Goal: Task Accomplishment & Management: Manage account settings

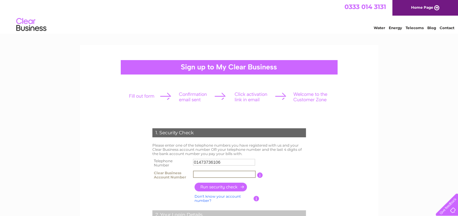
click at [202, 174] on input "text" at bounding box center [224, 174] width 63 height 7
type input "c"
type input "CB1054523"
click at [223, 187] on input "button" at bounding box center [220, 187] width 53 height 9
type input "**********"
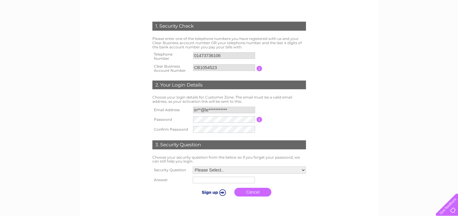
scroll to position [107, 0]
click at [303, 168] on select "Please Select.. In what town or city was your first job? In what town or city d…" at bounding box center [249, 169] width 113 height 7
select select "1"
click at [192, 166] on select "Please Select.. In what town or city was your first job? In what town or city d…" at bounding box center [249, 170] width 114 height 8
click at [219, 182] on input "text" at bounding box center [224, 180] width 63 height 7
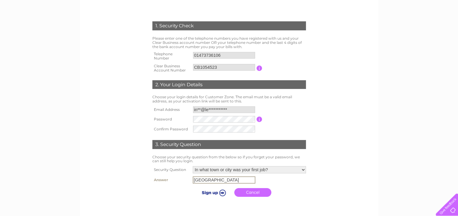
type input "[GEOGRAPHIC_DATA]"
click at [208, 193] on input "submit" at bounding box center [212, 192] width 37 height 8
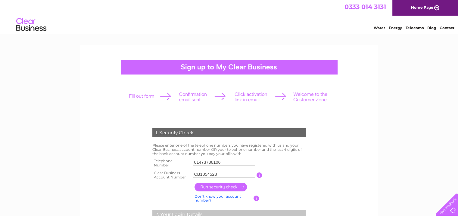
click at [425, 11] on link "Home Page" at bounding box center [425, 8] width 66 height 16
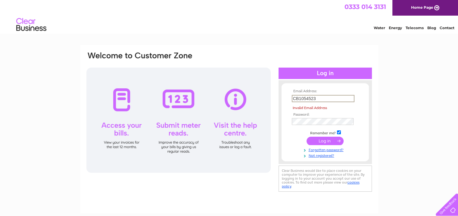
drag, startPoint x: 315, startPoint y: 97, endPoint x: 279, endPoint y: 103, distance: 36.7
click at [279, 103] on div "Email Address: CB1054523 Invalid Email Address Password:" at bounding box center [324, 122] width 93 height 72
type input "in"
click at [324, 151] on link "Forgotten password?" at bounding box center [325, 150] width 68 height 6
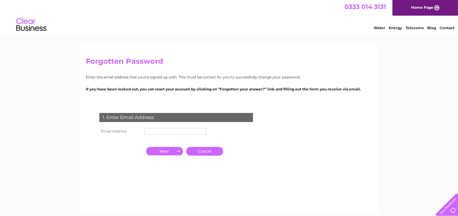
click at [168, 128] on td at bounding box center [175, 132] width 65 height 10
click at [163, 131] on input "text" at bounding box center [175, 131] width 63 height 7
type input "[EMAIL_ADDRESS][DOMAIN_NAME]"
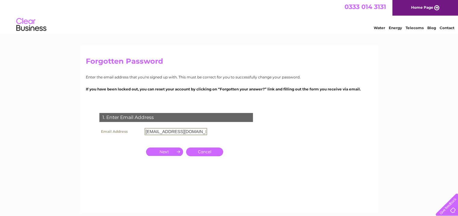
click at [169, 151] on input "button" at bounding box center [164, 152] width 37 height 8
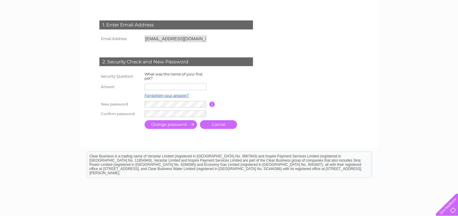
scroll to position [94, 0]
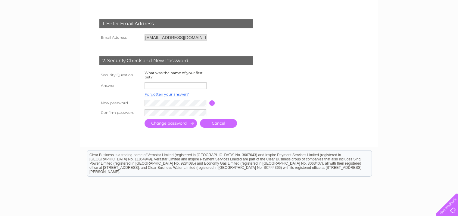
click at [163, 88] on input "text" at bounding box center [175, 85] width 62 height 7
type input "rory"
click at [134, 106] on tr "New password Password must be at least 6 characters long" at bounding box center [183, 103] width 171 height 10
click at [162, 125] on input "submit" at bounding box center [170, 124] width 52 height 9
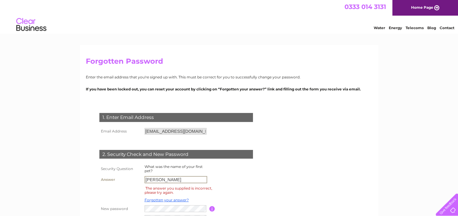
drag, startPoint x: 155, startPoint y: 180, endPoint x: 136, endPoint y: 183, distance: 19.8
click at [136, 183] on tr "Answer rory" at bounding box center [183, 180] width 171 height 10
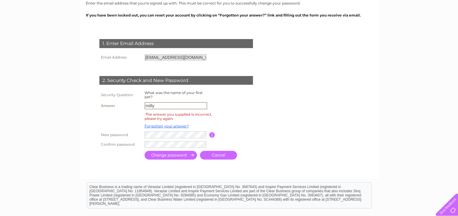
scroll to position [76, 0]
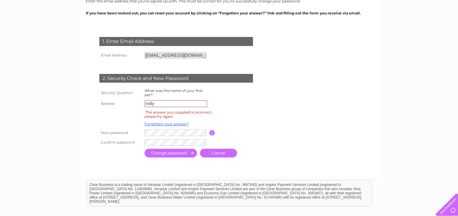
type input "milly"
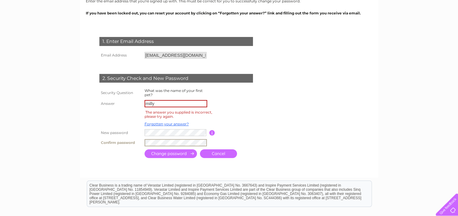
click at [159, 153] on input "submit" at bounding box center [170, 154] width 52 height 9
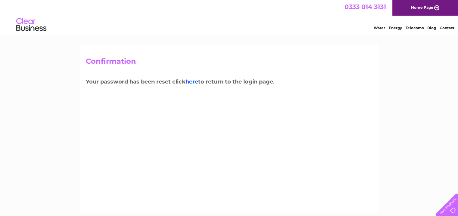
click at [191, 82] on link "here" at bounding box center [191, 82] width 13 height 7
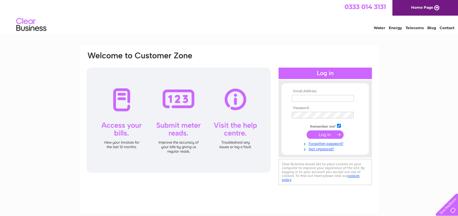
type input "info@lewisculf.com"
click at [324, 136] on input "submit" at bounding box center [324, 135] width 37 height 8
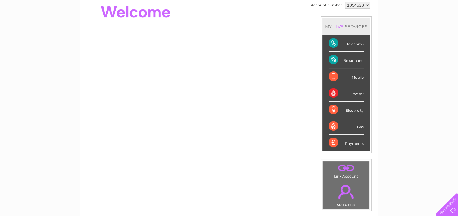
scroll to position [63, 0]
click at [350, 60] on div "Broadband" at bounding box center [345, 60] width 35 height 17
click at [332, 59] on div "Broadband" at bounding box center [345, 60] width 35 height 17
click at [335, 42] on div "Telecoms" at bounding box center [345, 43] width 35 height 17
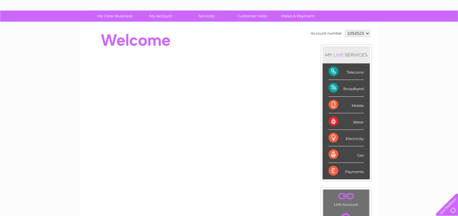
scroll to position [32, 0]
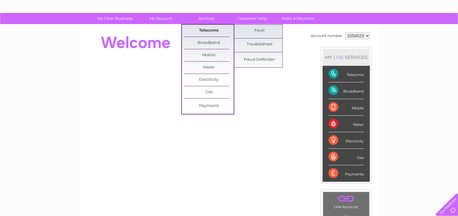
click at [204, 28] on link "Telecoms" at bounding box center [209, 31] width 50 height 12
click at [205, 32] on link "Telecoms" at bounding box center [209, 31] width 50 height 12
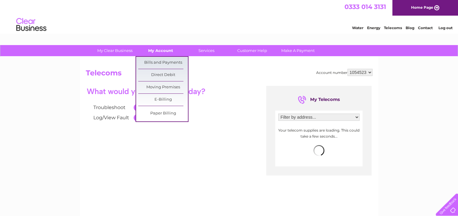
click at [158, 54] on link "My Account" at bounding box center [161, 50] width 50 height 11
